Goal: Find specific page/section

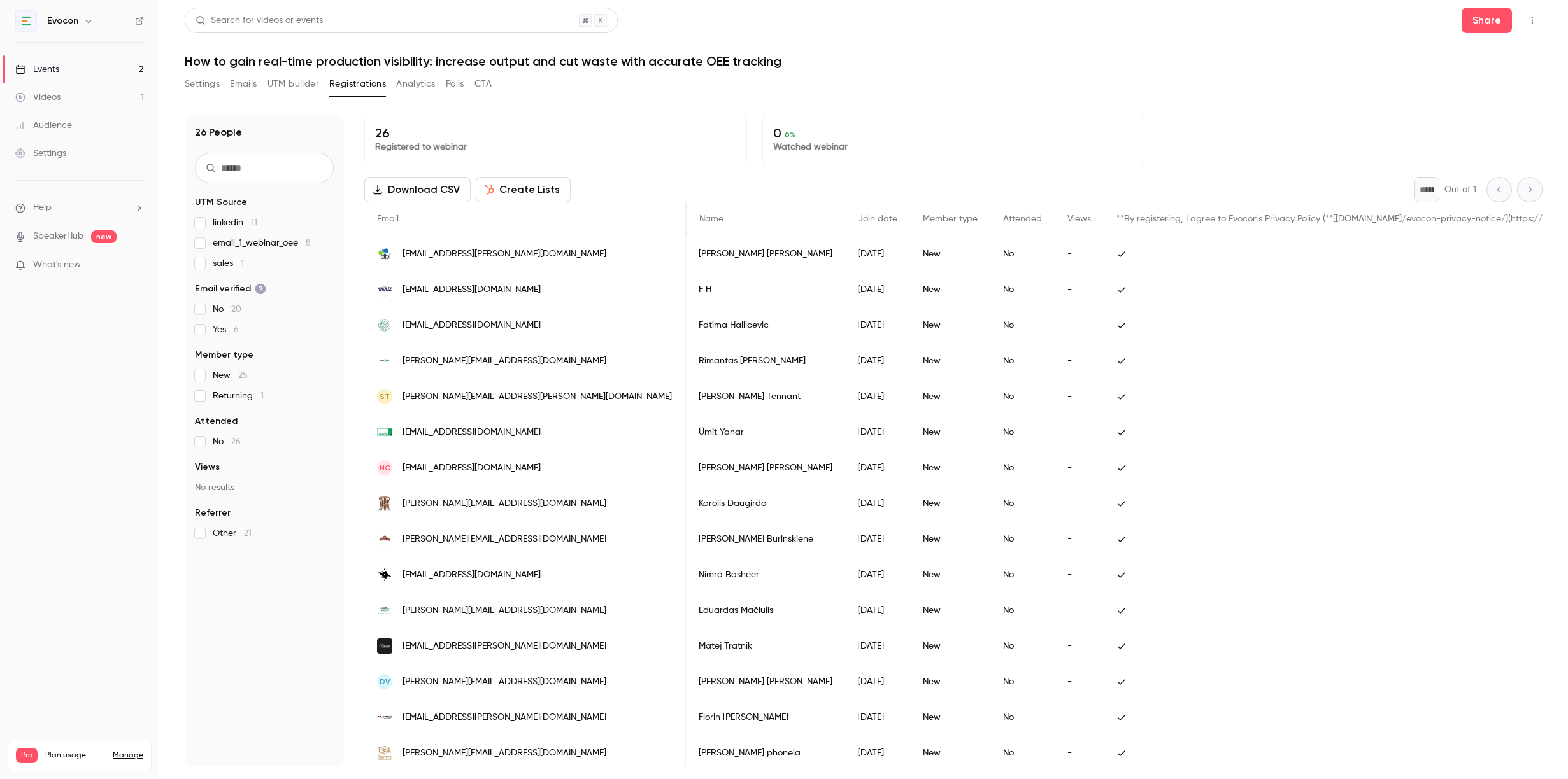
scroll to position [0, 1037]
